Goal: Task Accomplishment & Management: Manage account settings

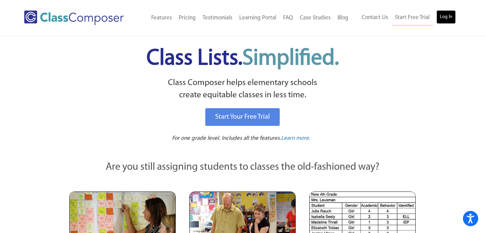
click at [442, 15] on link "Log In" at bounding box center [446, 17] width 19 height 14
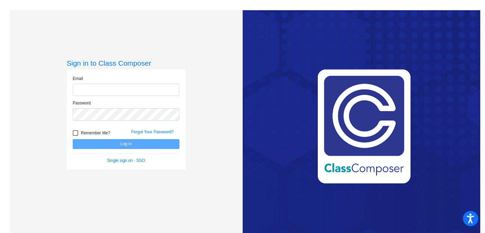
click at [117, 88] on input "email" at bounding box center [126, 90] width 107 height 13
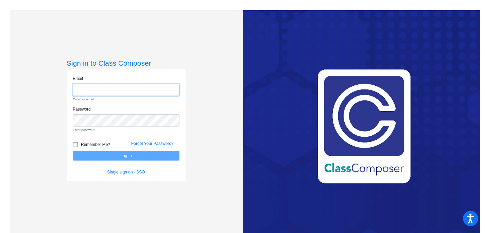
type input "emcenery@lgusd.org"
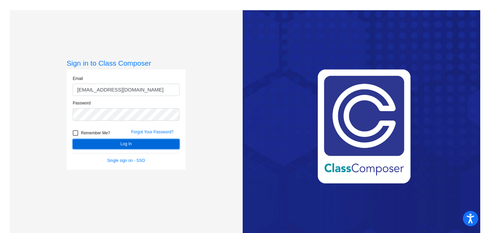
click at [99, 143] on button "Log In" at bounding box center [126, 144] width 107 height 10
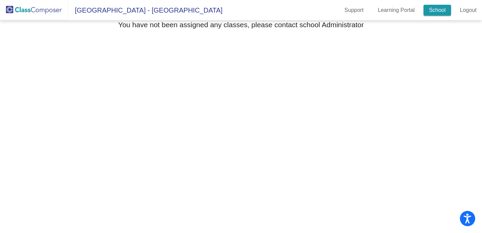
click at [438, 10] on link "School" at bounding box center [438, 10] width 28 height 11
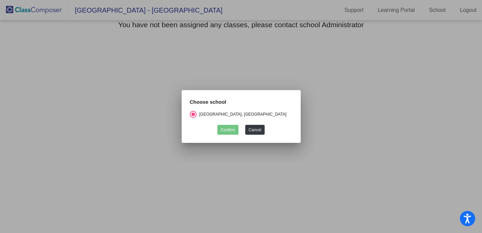
click at [292, 70] on div at bounding box center [241, 116] width 482 height 233
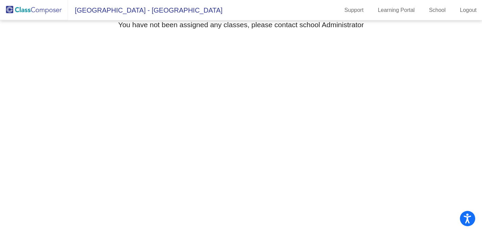
click at [46, 10] on img at bounding box center [34, 10] width 68 height 20
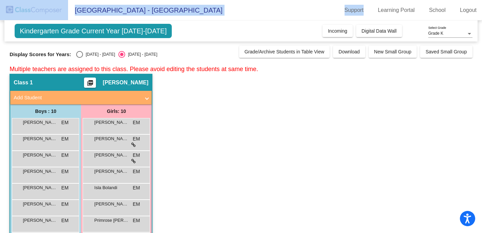
drag, startPoint x: 287, startPoint y: 17, endPoint x: 287, endPoint y: -4, distance: 21.1
click at [287, 0] on html "Accessibility Screen-Reader Guide, Feedback, and Issue Reporting | New window V…" at bounding box center [241, 116] width 482 height 233
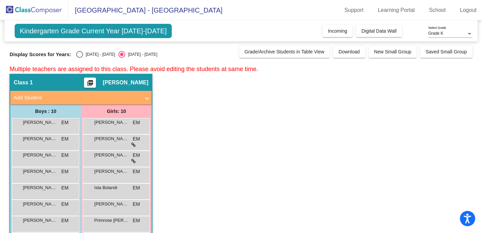
click at [220, 153] on app-classroom "Class 1 picture_as_pdf [PERSON_NAME] Add Student First Name Last Name Student I…" at bounding box center [241, 183] width 463 height 218
click at [40, 189] on span "[PERSON_NAME]" at bounding box center [40, 187] width 34 height 7
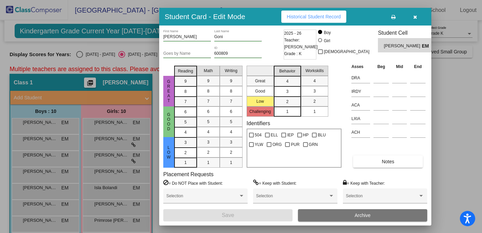
click at [415, 17] on icon "button" at bounding box center [415, 17] width 4 height 5
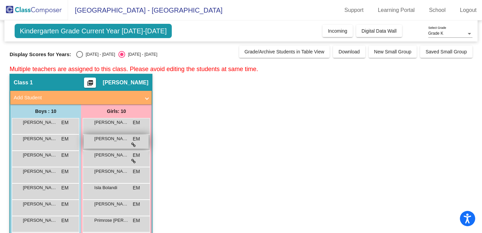
click at [98, 138] on span "[PERSON_NAME]" at bounding box center [111, 138] width 34 height 7
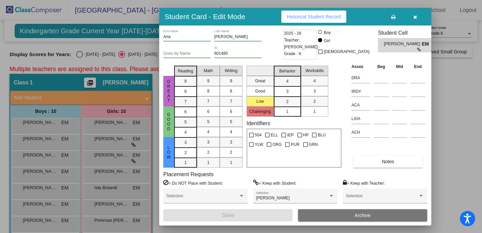
click at [416, 16] on icon "button" at bounding box center [415, 17] width 4 height 5
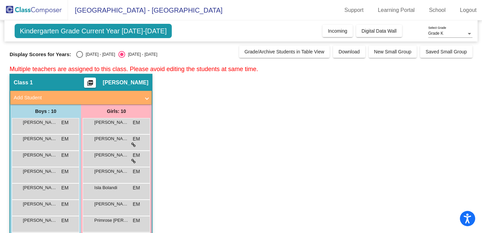
click at [200, 179] on app-classroom "Class 1 picture_as_pdf Erin McEnery Add Student First Name Last Name Student Id…" at bounding box center [241, 183] width 463 height 218
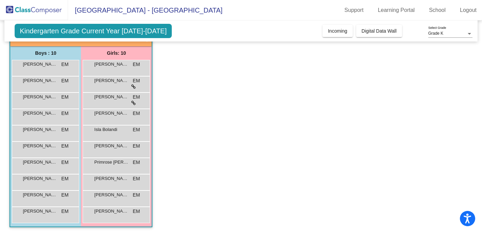
scroll to position [59, 0]
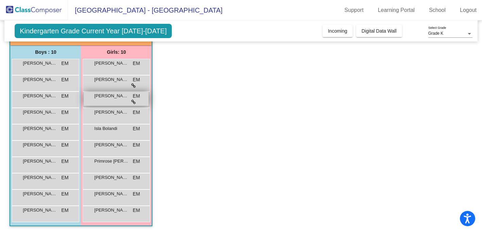
click at [134, 101] on icon at bounding box center [133, 102] width 4 height 5
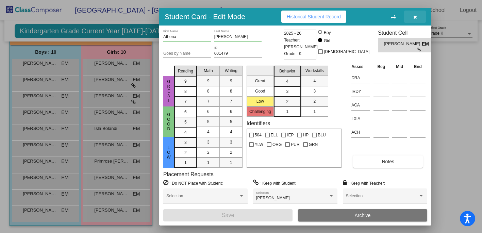
click at [416, 16] on icon "button" at bounding box center [415, 17] width 4 height 5
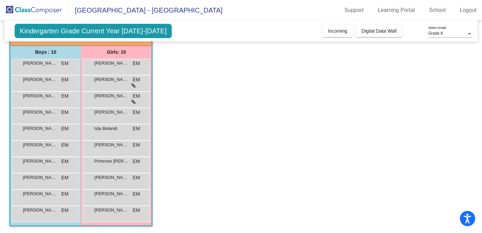
scroll to position [0, 0]
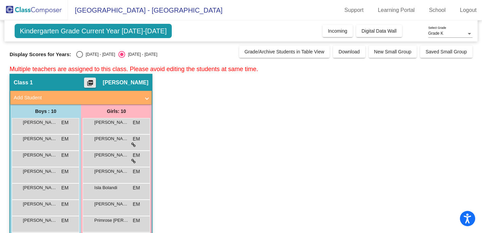
click at [94, 84] on mat-icon "picture_as_pdf" at bounding box center [90, 85] width 8 height 10
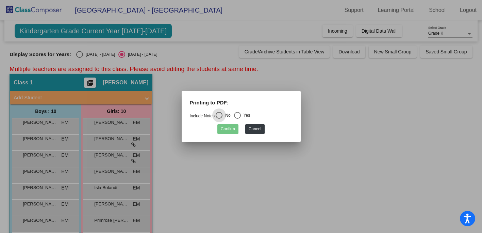
click at [241, 113] on div "Select an option" at bounding box center [237, 115] width 7 height 7
click at [237, 119] on input "Yes" at bounding box center [237, 119] width 0 height 0
radio input "true"
click at [231, 128] on button "Confirm" at bounding box center [227, 129] width 21 height 10
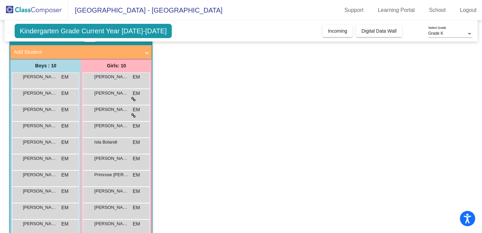
scroll to position [59, 0]
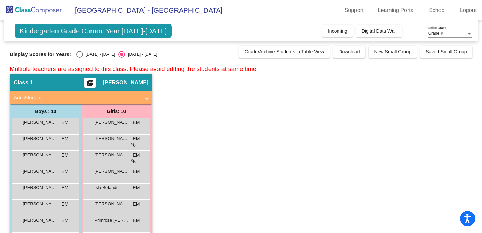
click at [209, 91] on app-classroom "Class 1 picture_as_pdf [PERSON_NAME] Add Student First Name Last Name Student I…" at bounding box center [241, 183] width 463 height 218
click at [116, 121] on span "[PERSON_NAME]" at bounding box center [111, 122] width 34 height 7
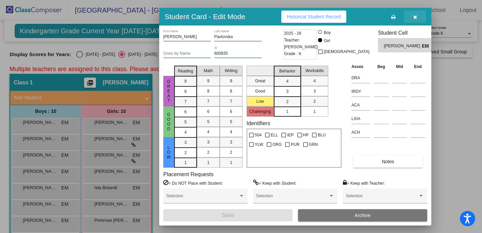
click at [413, 17] on button "button" at bounding box center [415, 17] width 22 height 12
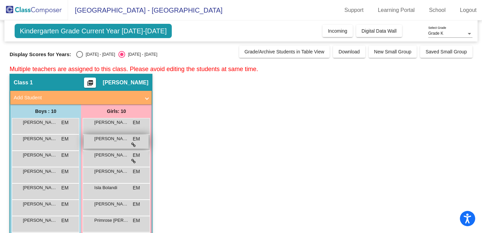
click at [126, 141] on span "[PERSON_NAME]" at bounding box center [111, 138] width 34 height 7
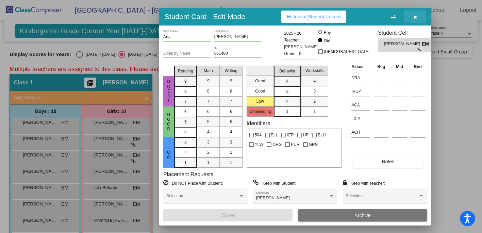
click at [416, 15] on icon "button" at bounding box center [415, 17] width 4 height 5
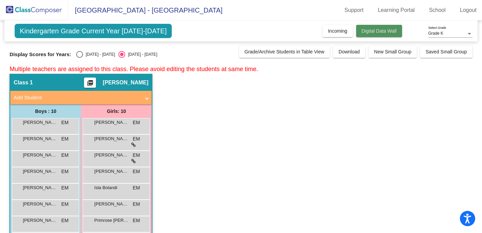
click at [396, 32] on span "Digital Data Wall" at bounding box center [379, 30] width 35 height 5
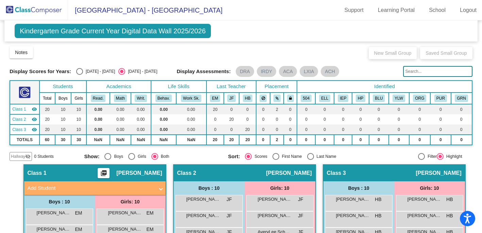
drag, startPoint x: 301, startPoint y: 27, endPoint x: 284, endPoint y: -8, distance: 39.0
click at [284, 0] on html "Accessibility Screen-Reader Guide, Feedback, and Issue Reporting | New window V…" at bounding box center [241, 116] width 482 height 233
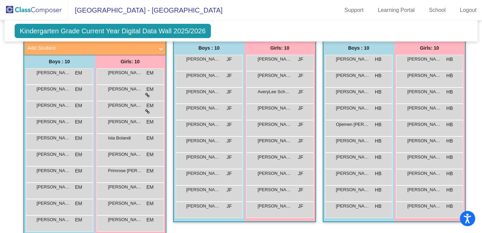
scroll to position [141, 0]
click at [372, 158] on div "Theodore Jaebker HB lock do_not_disturb_alt" at bounding box center [358, 160] width 65 height 14
click at [279, 160] on div "Myla Imani JF lock do_not_disturb_alt" at bounding box center [279, 160] width 65 height 14
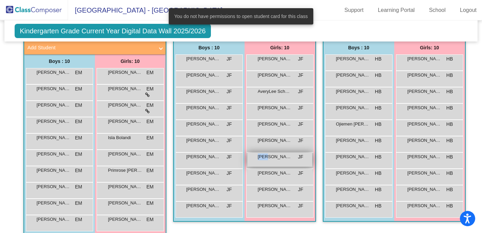
click at [279, 160] on div "Myla Imani JF lock do_not_disturb_alt" at bounding box center [279, 160] width 65 height 14
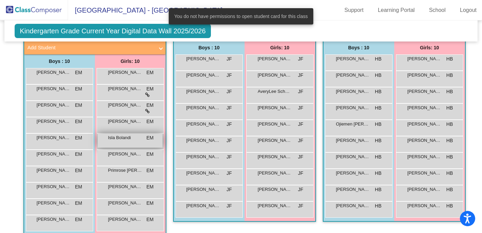
click at [128, 141] on div "Isla Bolandi EM lock do_not_disturb_alt" at bounding box center [130, 141] width 65 height 14
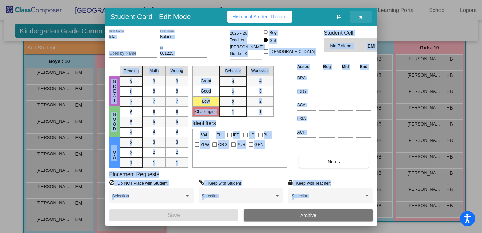
click at [360, 16] on icon "button" at bounding box center [361, 17] width 4 height 5
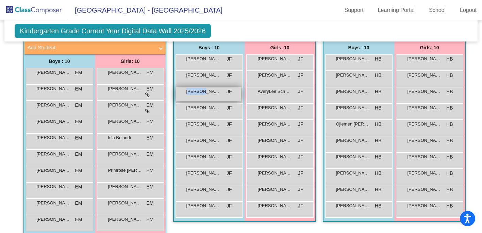
drag, startPoint x: 201, startPoint y: 93, endPoint x: 198, endPoint y: 96, distance: 4.4
click at [198, 97] on div "Boden Basham JF lock do_not_disturb_alt" at bounding box center [208, 94] width 65 height 14
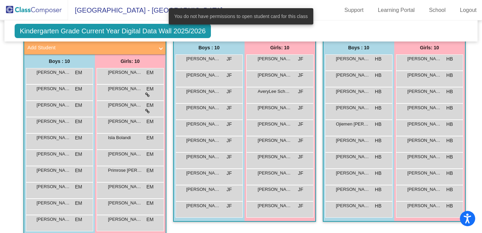
click at [238, 35] on div "Kindergarten Grade Current Year Digital Data Wall 2025/2026 Add, Move, or Retai…" at bounding box center [240, 30] width 473 height 21
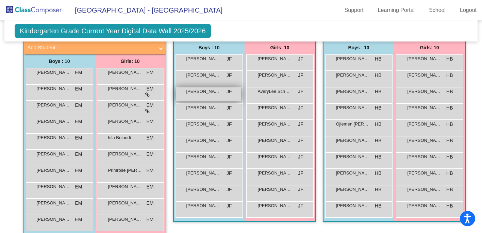
drag, startPoint x: 185, startPoint y: 92, endPoint x: 188, endPoint y: 95, distance: 3.8
click at [188, 95] on div "Boden Basham JF lock do_not_disturb_alt" at bounding box center [208, 94] width 65 height 14
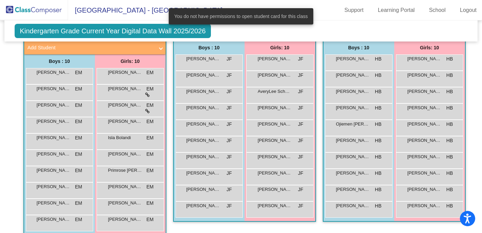
click at [235, 28] on div "You do not have permissions to open student card for this class" at bounding box center [241, 16] width 161 height 33
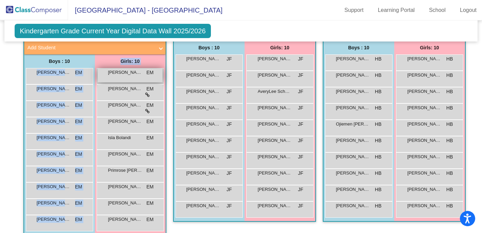
drag, startPoint x: 64, startPoint y: 76, endPoint x: 151, endPoint y: 79, distance: 86.8
click at [0, 0] on div "Boys : 10 Artin Vahdat EM lock do_not_disturb_alt Barrett Bothman EM lock do_no…" at bounding box center [0, 0] width 0 height 0
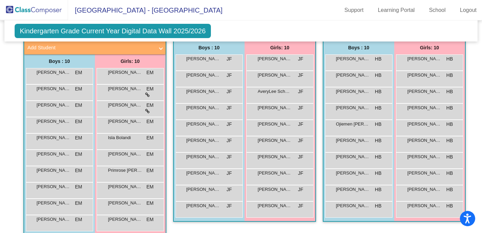
click at [226, 21] on div "Kindergarten Grade Current Year Digital Data Wall 2025/2026 Add, Move, or Retai…" at bounding box center [240, 30] width 473 height 21
click at [160, 48] on span at bounding box center [161, 48] width 3 height 8
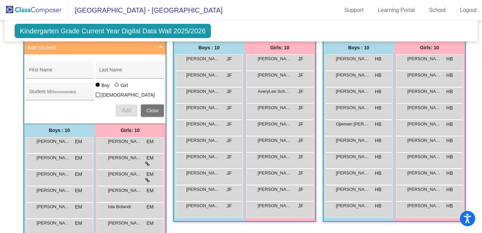
click at [157, 48] on span "Add Student" at bounding box center [94, 48] width 132 height 8
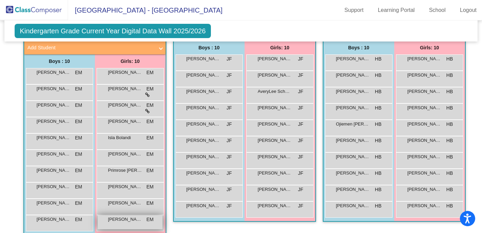
drag, startPoint x: 129, startPoint y: 222, endPoint x: 136, endPoint y: 221, distance: 7.2
click at [136, 221] on span "Valerie Rudnick" at bounding box center [125, 219] width 34 height 7
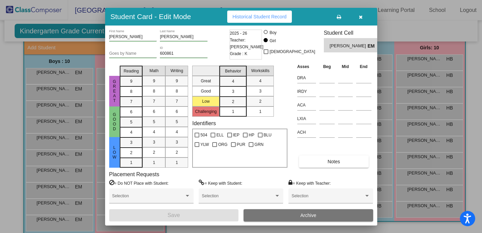
click at [360, 19] on icon "button" at bounding box center [361, 17] width 4 height 5
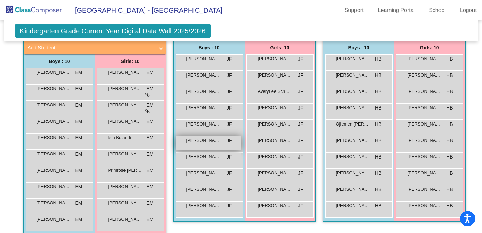
click at [203, 143] on span "Liam McLaughlin" at bounding box center [203, 140] width 34 height 7
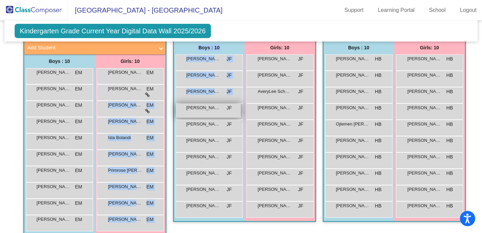
drag, startPoint x: 137, startPoint y: 110, endPoint x: 181, endPoint y: 108, distance: 44.3
click at [181, 108] on div "Hallway - Hallway Class picture_as_pdf Add Student First Name Last Name Student…" at bounding box center [241, 133] width 463 height 218
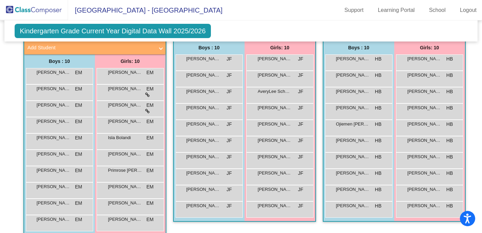
click at [231, 33] on div "Kindergarten Grade Current Year Digital Data Wall 2025/2026 Add, Move, or Retai…" at bounding box center [240, 30] width 473 height 21
drag, startPoint x: 191, startPoint y: 98, endPoint x: 209, endPoint y: 93, distance: 19.0
click at [209, 94] on div "Boden Basham JF lock do_not_disturb_alt" at bounding box center [208, 94] width 65 height 14
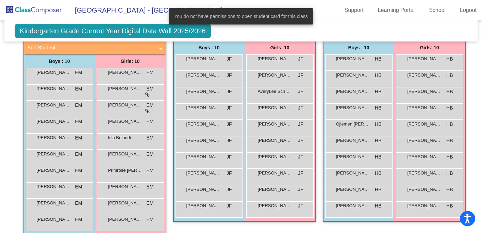
click at [257, 35] on div "Kindergarten Grade Current Year Digital Data Wall 2025/2026 Add, Move, or Retai…" at bounding box center [240, 30] width 473 height 21
click at [374, 32] on div "Kindergarten Grade Current Year Digital Data Wall 2025/2026 Add, Move, or Retai…" at bounding box center [240, 30] width 473 height 21
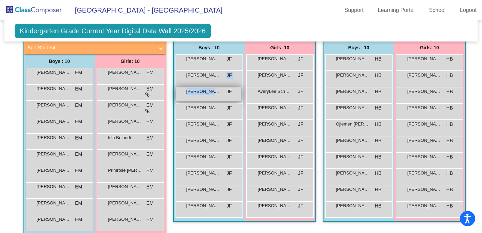
drag, startPoint x: 212, startPoint y: 78, endPoint x: 215, endPoint y: 89, distance: 10.9
click at [215, 89] on div "Anthony Sanders JF lock do_not_disturb_alt Avyan Poddar JF lock do_not_disturb_…" at bounding box center [209, 135] width 67 height 163
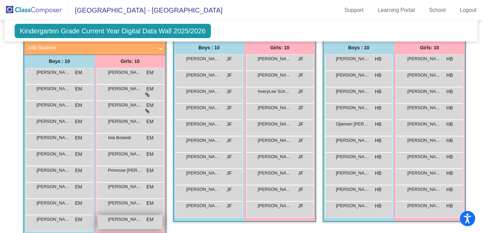
click at [126, 225] on div "Valerie Rudnick EM lock do_not_disturb_alt" at bounding box center [130, 222] width 65 height 14
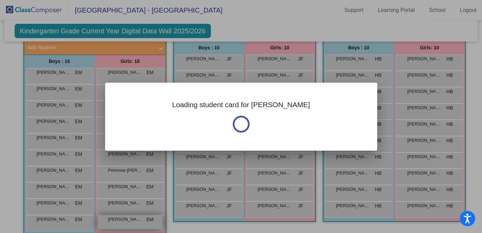
click at [126, 225] on div at bounding box center [241, 116] width 482 height 233
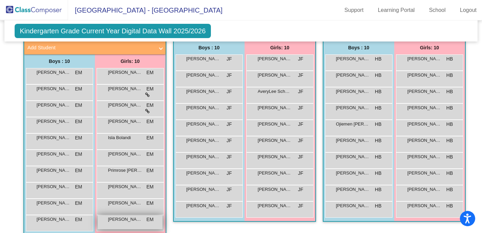
click at [125, 218] on span "Valerie Rudnick" at bounding box center [125, 219] width 34 height 7
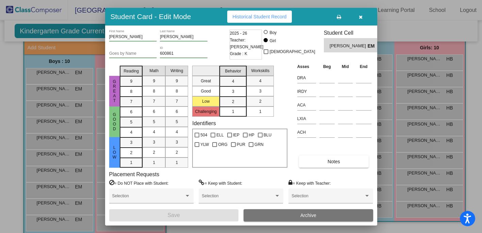
click at [244, 41] on span "Teacher: Erin McEnery" at bounding box center [247, 44] width 34 height 14
click at [257, 44] on div "2025 - 26 Teacher: Erin McEnery Grade : K" at bounding box center [246, 45] width 33 height 30
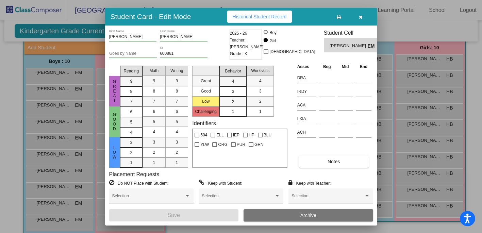
click at [360, 16] on icon "button" at bounding box center [361, 17] width 4 height 5
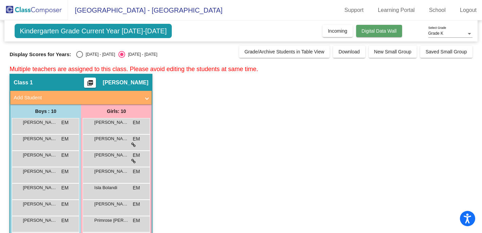
click at [386, 32] on span "Digital Data Wall" at bounding box center [379, 30] width 35 height 5
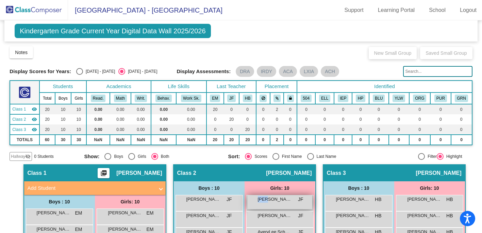
drag, startPoint x: 266, startPoint y: 200, endPoint x: 285, endPoint y: 203, distance: 19.7
click at [285, 203] on div "[PERSON_NAME] lock do_not_disturb_alt" at bounding box center [279, 202] width 65 height 14
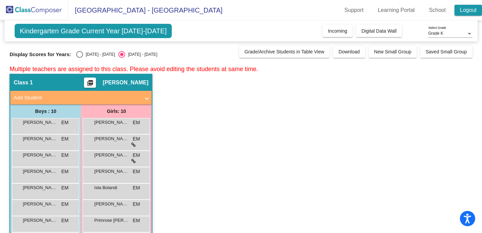
click at [470, 10] on link "Logout" at bounding box center [469, 10] width 28 height 11
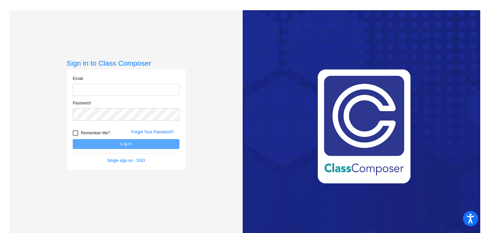
click at [120, 89] on input "email" at bounding box center [126, 90] width 107 height 13
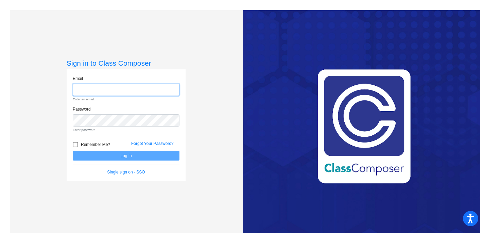
type input "[EMAIL_ADDRESS][DOMAIN_NAME]"
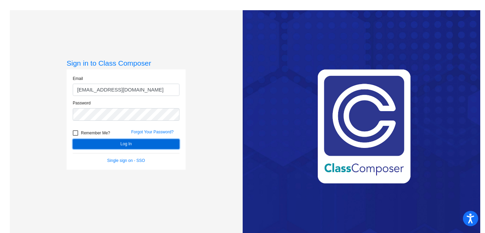
click at [119, 146] on button "Log In" at bounding box center [126, 144] width 107 height 10
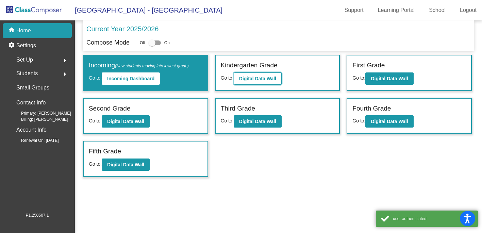
click at [264, 79] on b "Digital Data Wall" at bounding box center [257, 78] width 37 height 5
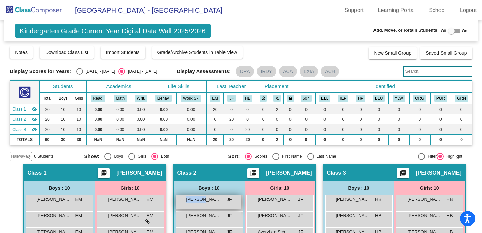
drag, startPoint x: 200, startPoint y: 201, endPoint x: 195, endPoint y: 204, distance: 6.0
click at [195, 204] on div "[PERSON_NAME] JF lock do_not_disturb_alt" at bounding box center [208, 202] width 65 height 14
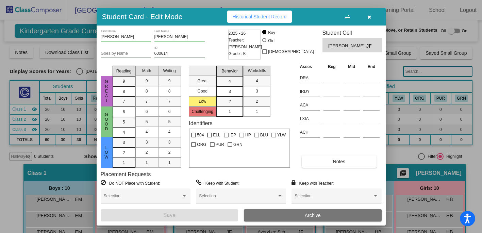
click at [367, 17] on button "button" at bounding box center [370, 17] width 22 height 12
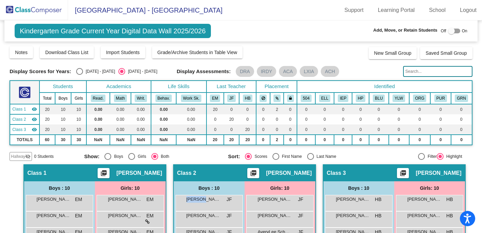
click at [251, 29] on div "Kindergarten Grade Current Year Digital Data Wall 2025/2026 Add, Move, or Retai…" at bounding box center [240, 30] width 473 height 21
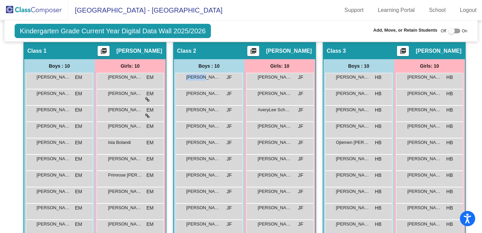
scroll to position [136, 0]
